Goal: Manage account settings

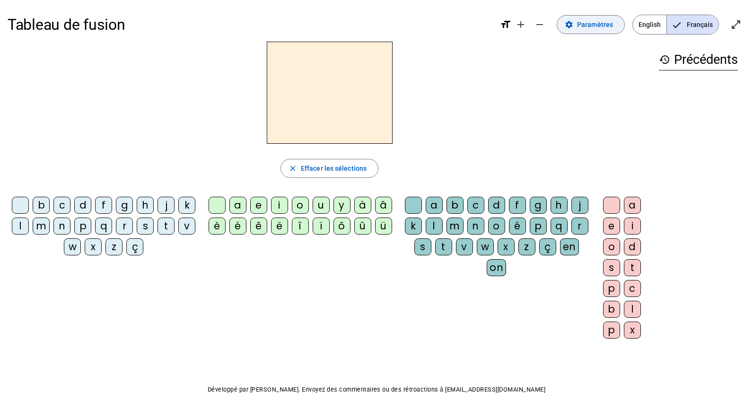
click at [595, 26] on span "Paramètres" at bounding box center [595, 24] width 36 height 11
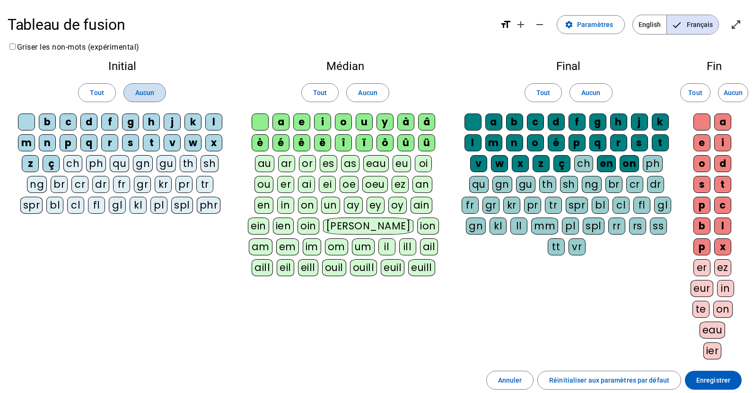
click at [144, 97] on span "Aucun" at bounding box center [144, 92] width 19 height 11
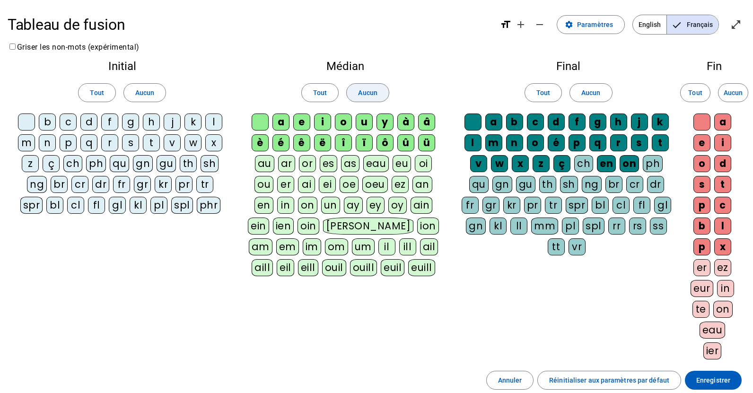
click at [364, 102] on span at bounding box center [368, 92] width 42 height 23
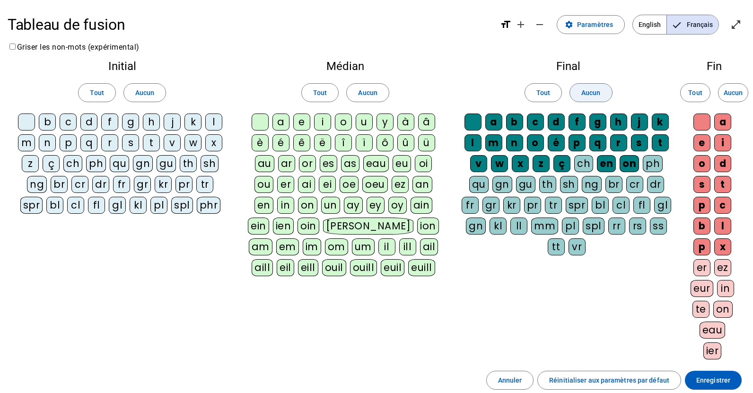
click at [589, 88] on span "Aucun" at bounding box center [590, 92] width 19 height 11
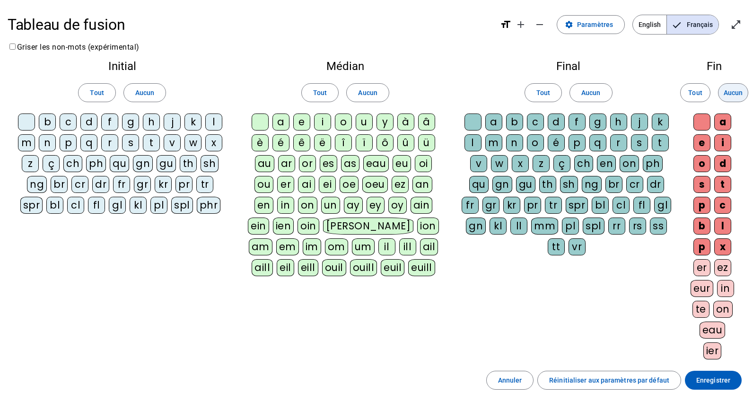
click at [741, 91] on span "Aucun" at bounding box center [733, 92] width 19 height 11
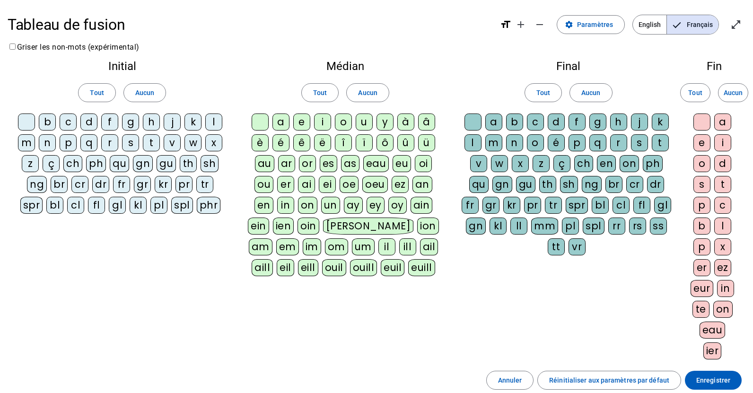
click at [30, 140] on div "m" at bounding box center [26, 142] width 17 height 17
click at [278, 117] on div "a" at bounding box center [280, 122] width 17 height 17
click at [26, 120] on div at bounding box center [26, 122] width 17 height 17
click at [262, 116] on div at bounding box center [260, 122] width 17 height 17
click at [170, 140] on div "v" at bounding box center [172, 142] width 17 height 17
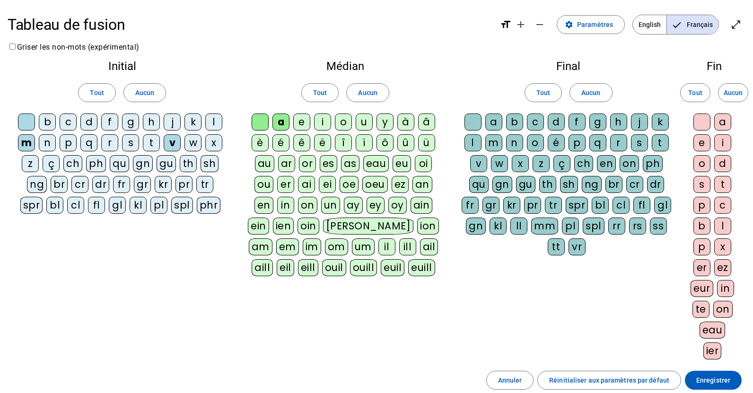
click at [155, 140] on div "t" at bounding box center [151, 142] width 17 height 17
click at [215, 121] on div "l" at bounding box center [213, 122] width 17 height 17
click at [304, 124] on div "e" at bounding box center [301, 122] width 17 height 17
click at [167, 127] on div "j" at bounding box center [172, 122] width 17 height 17
click at [45, 144] on div "n" at bounding box center [47, 142] width 17 height 17
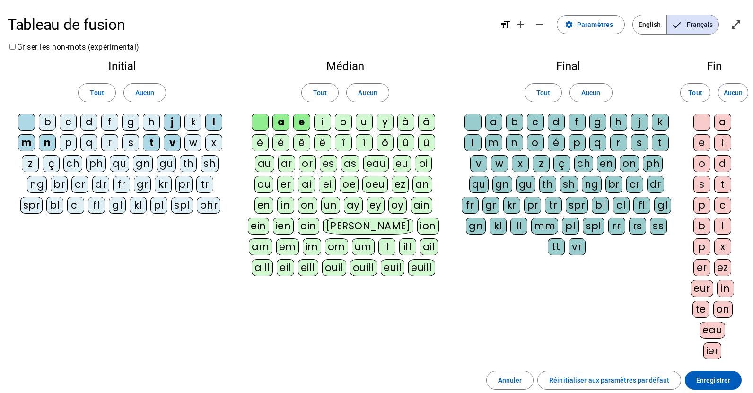
click at [91, 124] on div "d" at bounding box center [88, 122] width 17 height 17
click at [363, 119] on div "u" at bounding box center [364, 122] width 17 height 17
click at [51, 124] on div "b" at bounding box center [47, 122] width 17 height 17
click at [642, 141] on div "s" at bounding box center [639, 142] width 17 height 17
click at [726, 382] on span "Enregistrer" at bounding box center [713, 380] width 34 height 11
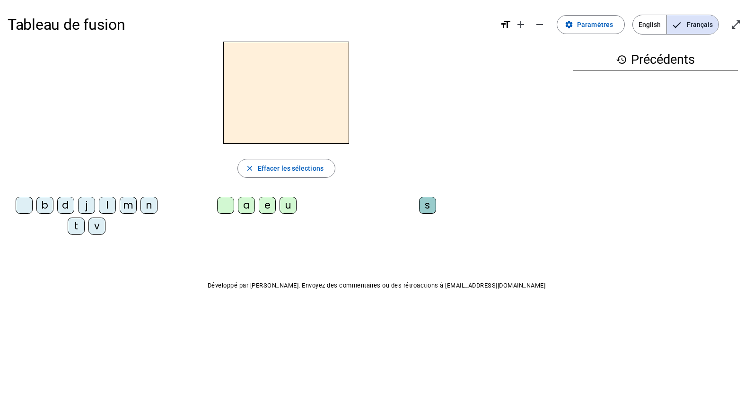
click at [124, 209] on div "m" at bounding box center [128, 205] width 17 height 17
click at [244, 209] on div "a" at bounding box center [246, 205] width 17 height 17
click at [101, 227] on div "v" at bounding box center [96, 226] width 17 height 17
click at [76, 225] on div "t" at bounding box center [76, 226] width 17 height 17
click at [108, 207] on div "l" at bounding box center [107, 205] width 17 height 17
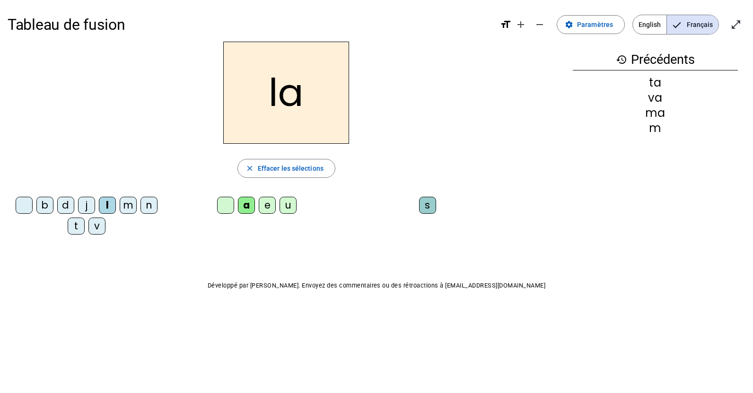
click at [268, 206] on div "e" at bounding box center [267, 205] width 17 height 17
click at [85, 206] on div "j" at bounding box center [86, 205] width 17 height 17
